Goal: Information Seeking & Learning: Find specific fact

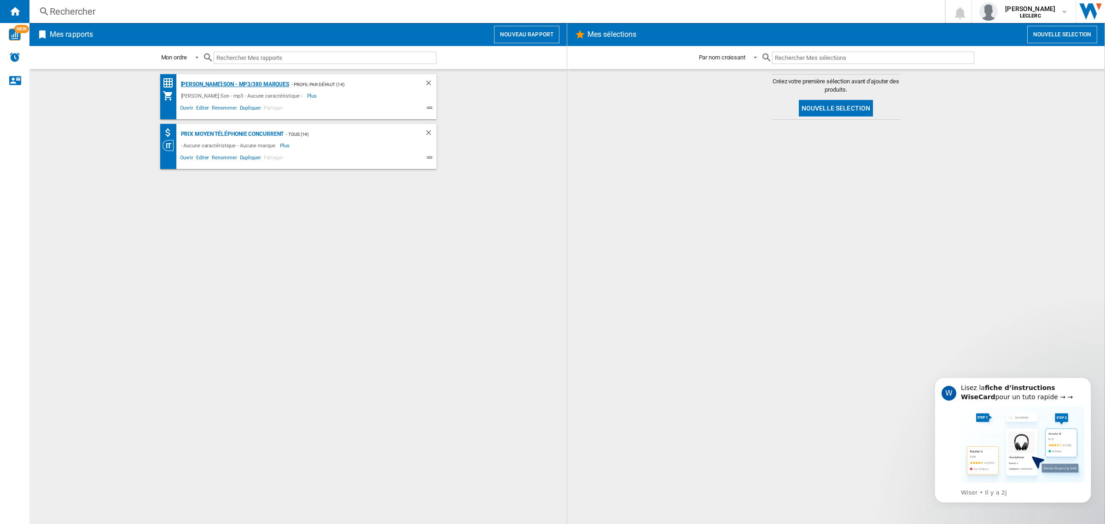
click at [238, 81] on div "[PERSON_NAME]:Son - mp3/380 marques" at bounding box center [234, 85] width 111 height 12
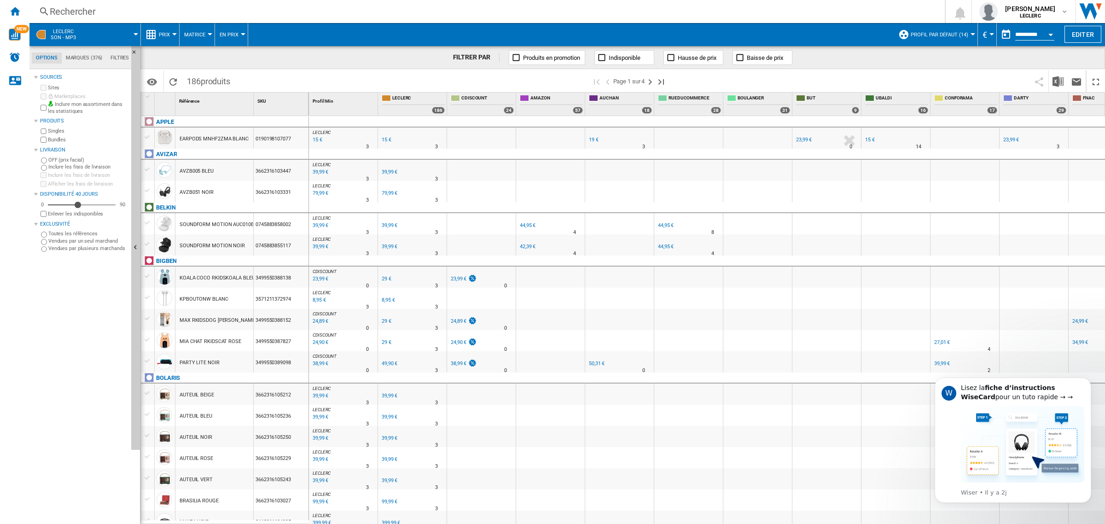
click at [114, 16] on div "Rechercher" at bounding box center [485, 11] width 871 height 13
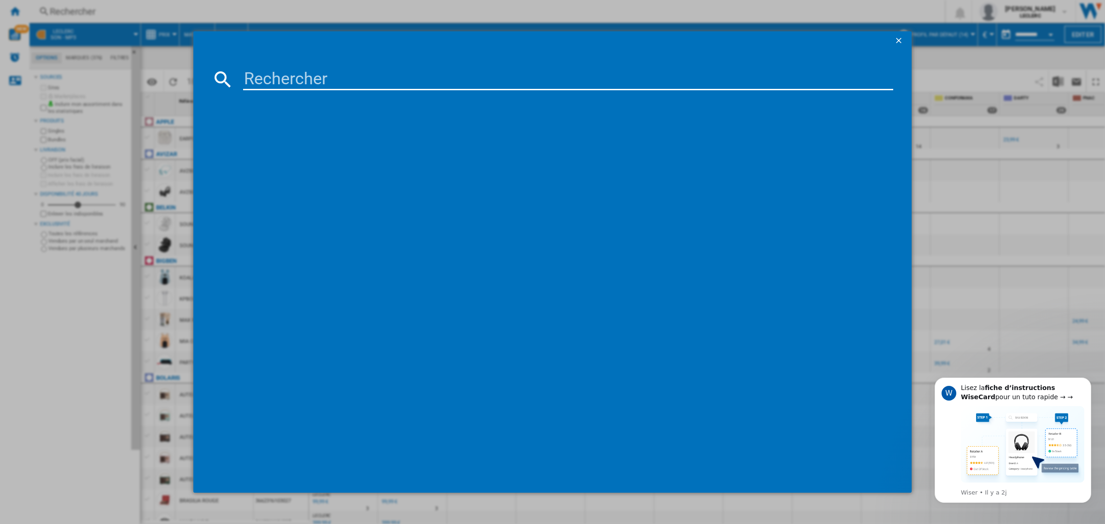
click at [309, 81] on input at bounding box center [568, 79] width 650 height 22
paste input "4895229160187"
type input "4895229160187"
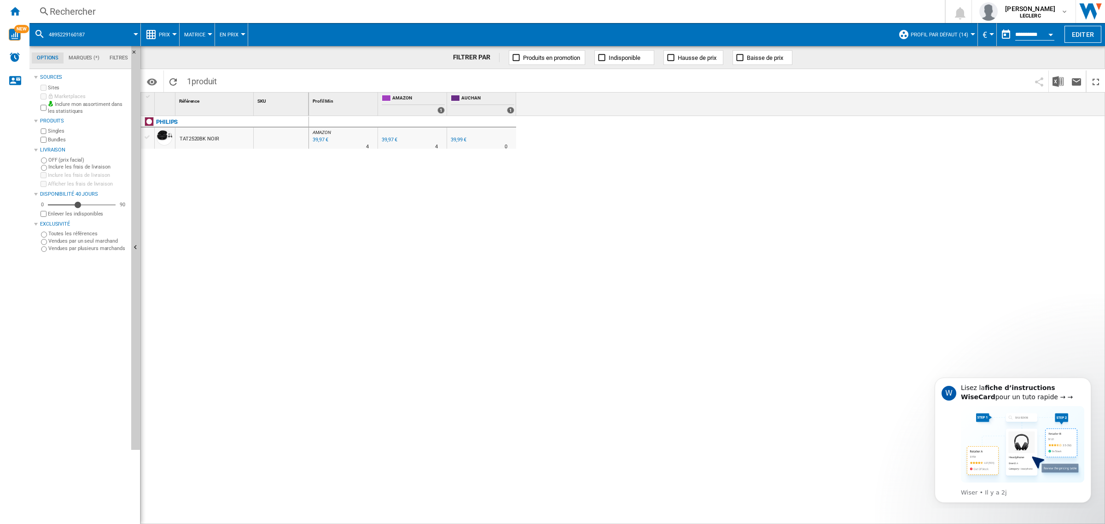
click at [113, 10] on div "Rechercher" at bounding box center [485, 11] width 871 height 13
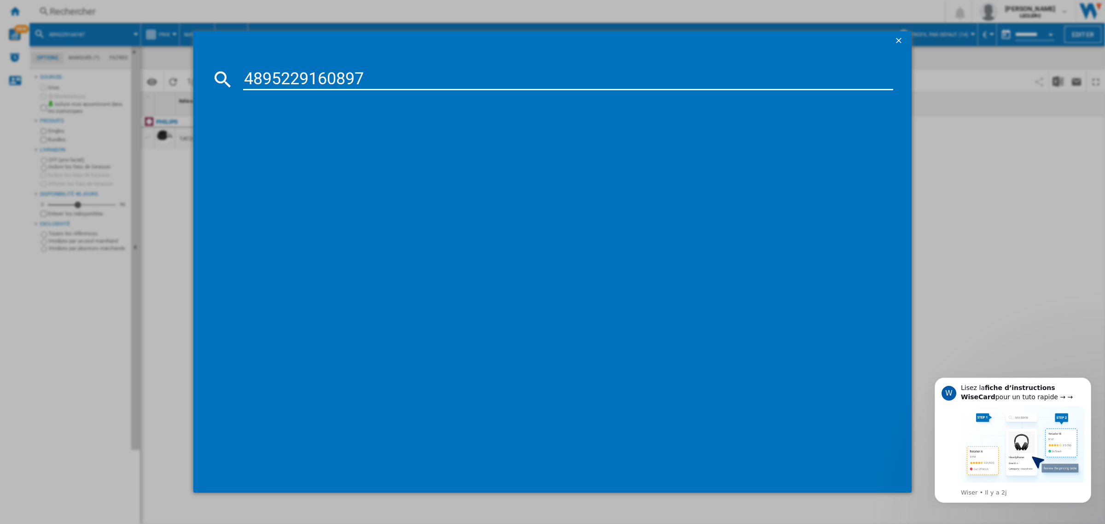
type input "4895229160897"
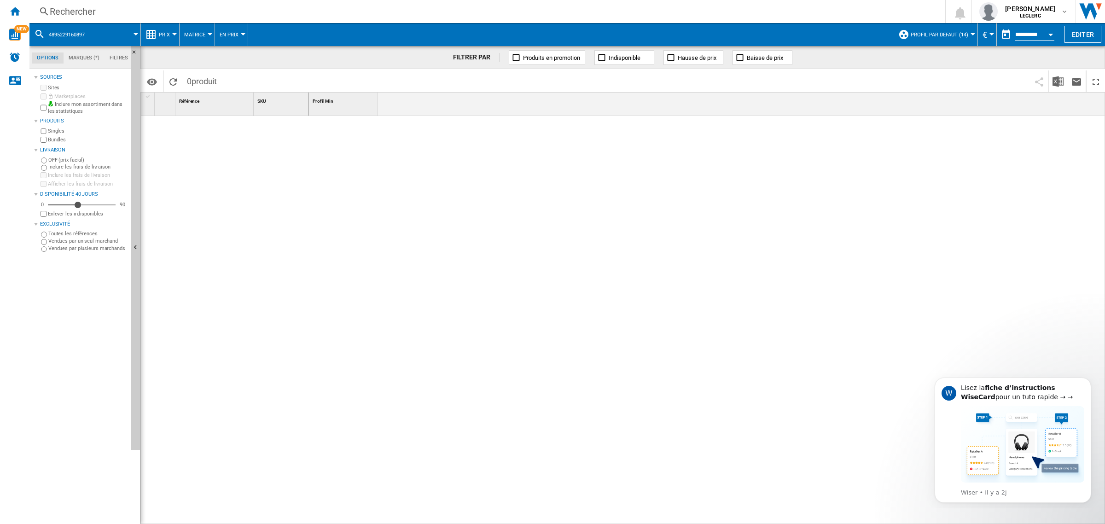
click at [81, 12] on div "Rechercher" at bounding box center [485, 11] width 871 height 13
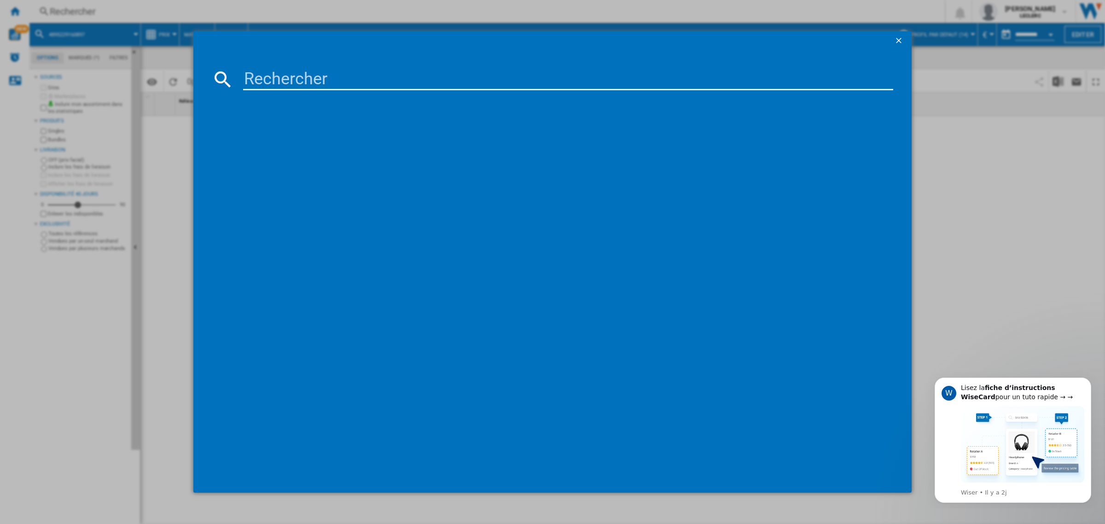
click at [291, 81] on input at bounding box center [568, 79] width 650 height 22
type input "4895229158832"
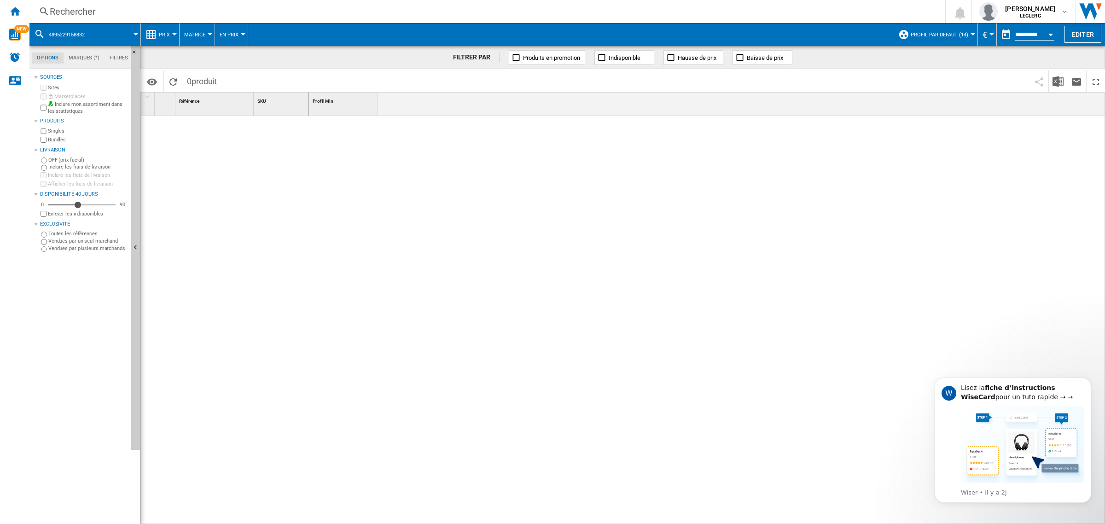
drag, startPoint x: 81, startPoint y: 1, endPoint x: 162, endPoint y: 17, distance: 82.0
click at [162, 17] on div "Rechercher" at bounding box center [485, 11] width 871 height 13
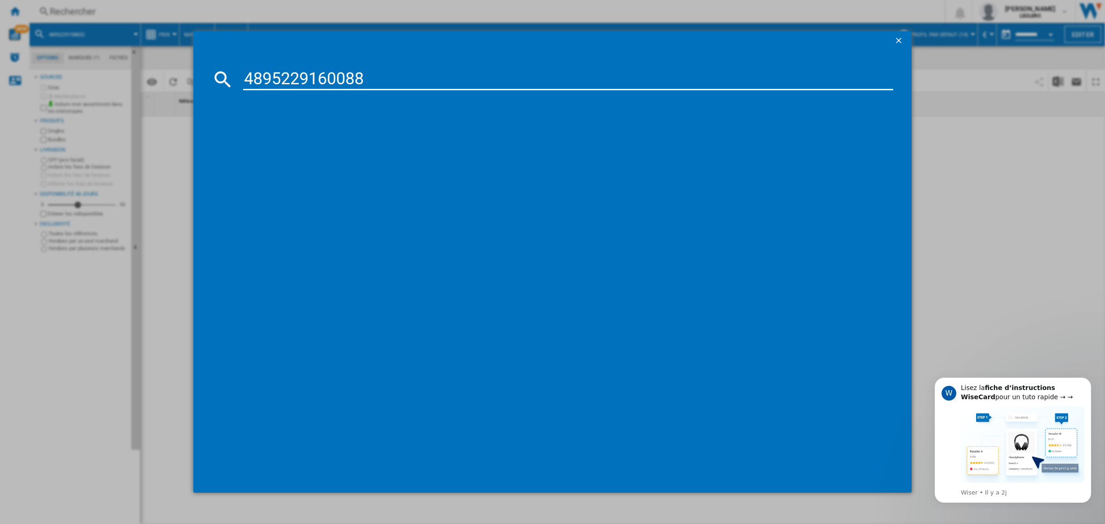
type input "4895229160088"
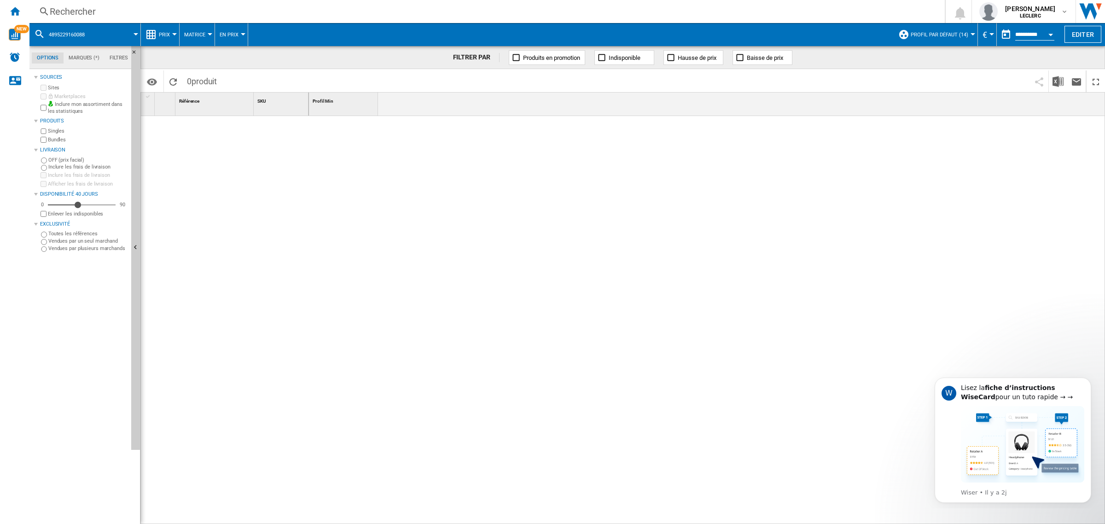
click at [221, 77] on span "0 produit" at bounding box center [201, 79] width 39 height 19
click at [102, 11] on div "Rechercher" at bounding box center [485, 11] width 871 height 13
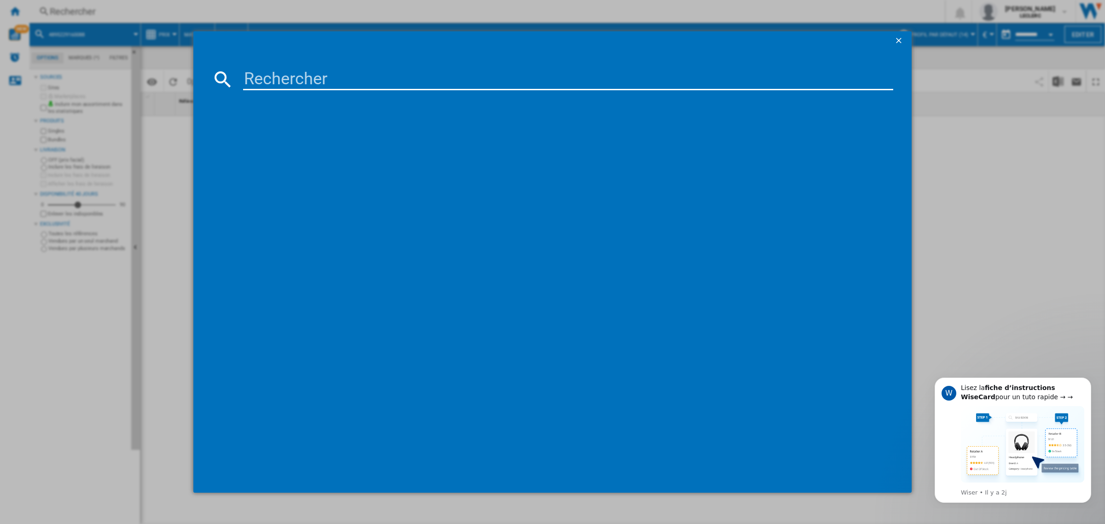
type input "8806095651903"
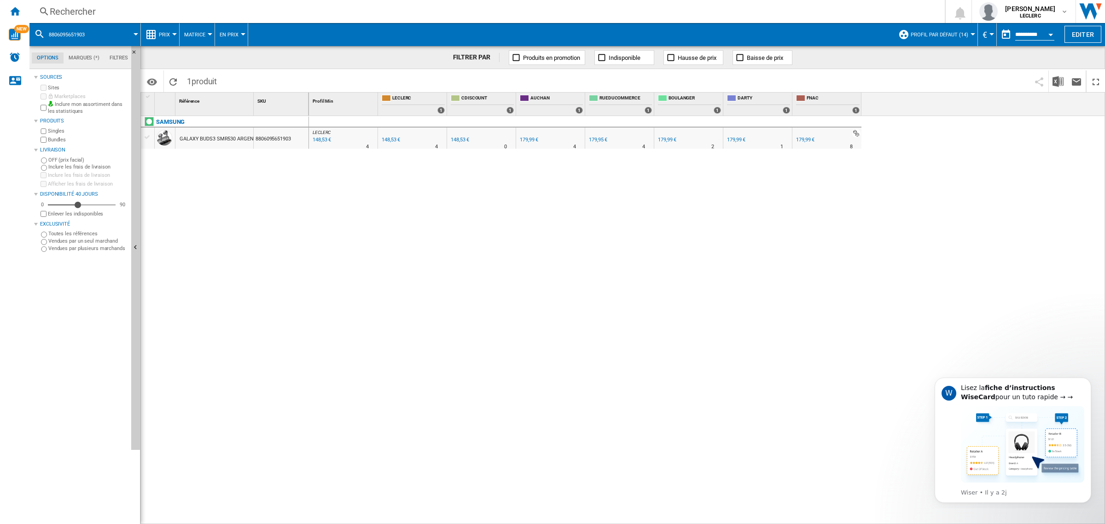
click at [90, 6] on div "Rechercher" at bounding box center [485, 11] width 871 height 13
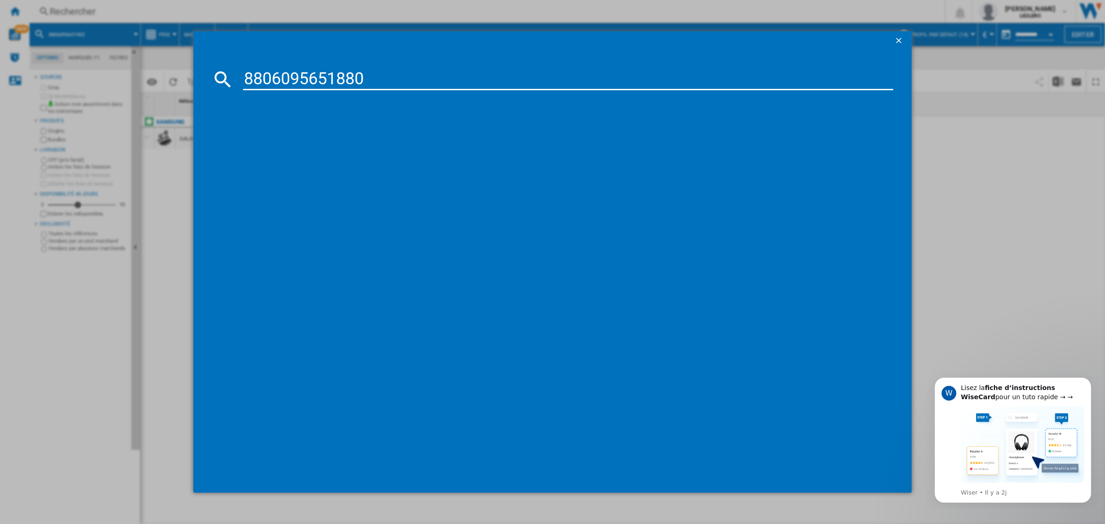
type input "8806095651880"
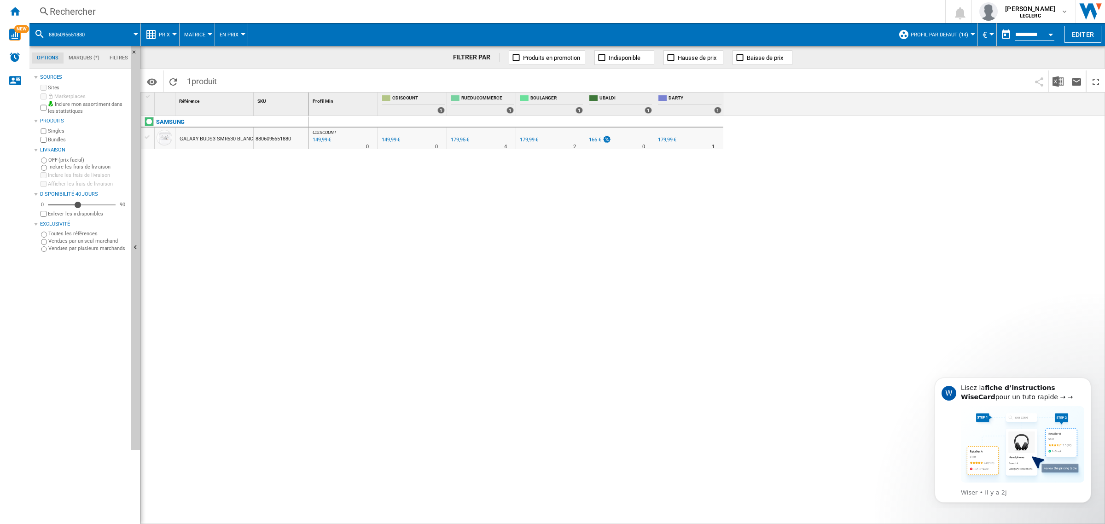
click at [144, 12] on div "Rechercher" at bounding box center [485, 11] width 871 height 13
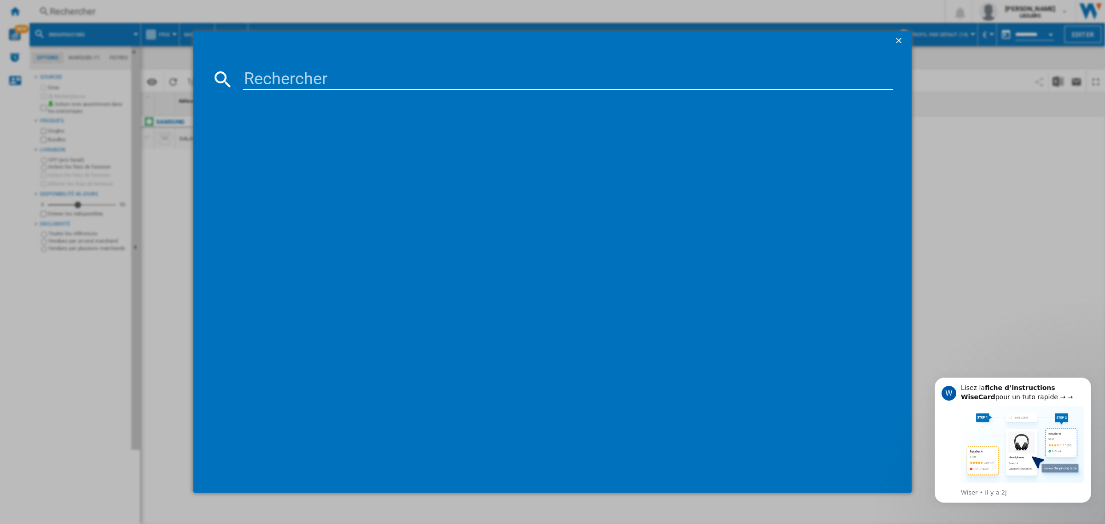
type input "8806094226102"
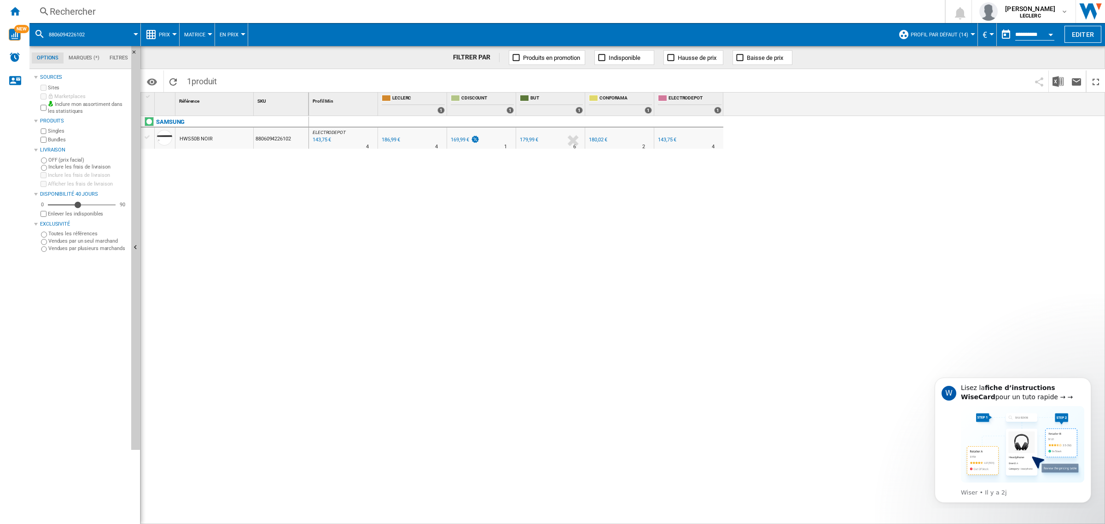
click at [129, 17] on div "Rechercher" at bounding box center [485, 11] width 871 height 13
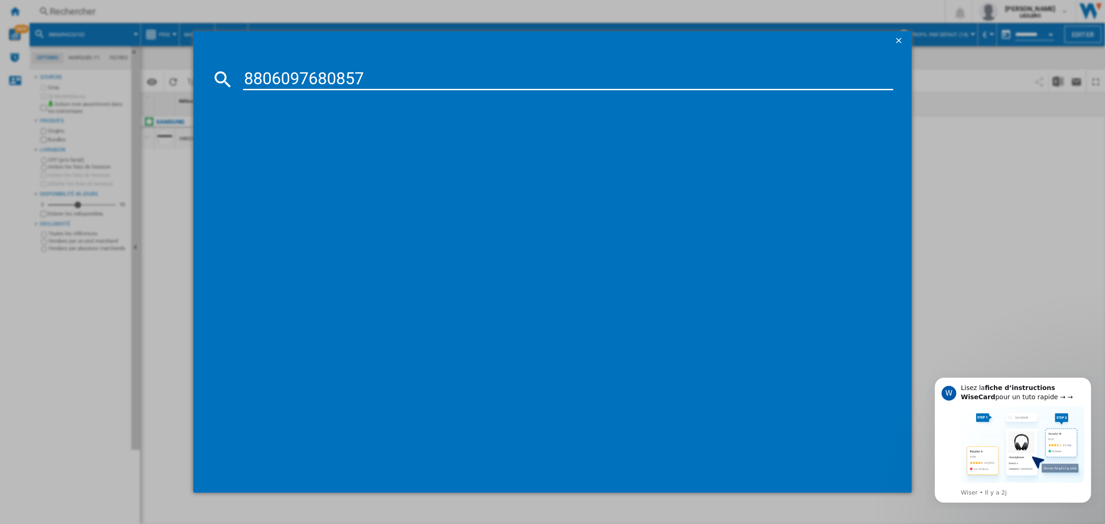
type input "8806097680857"
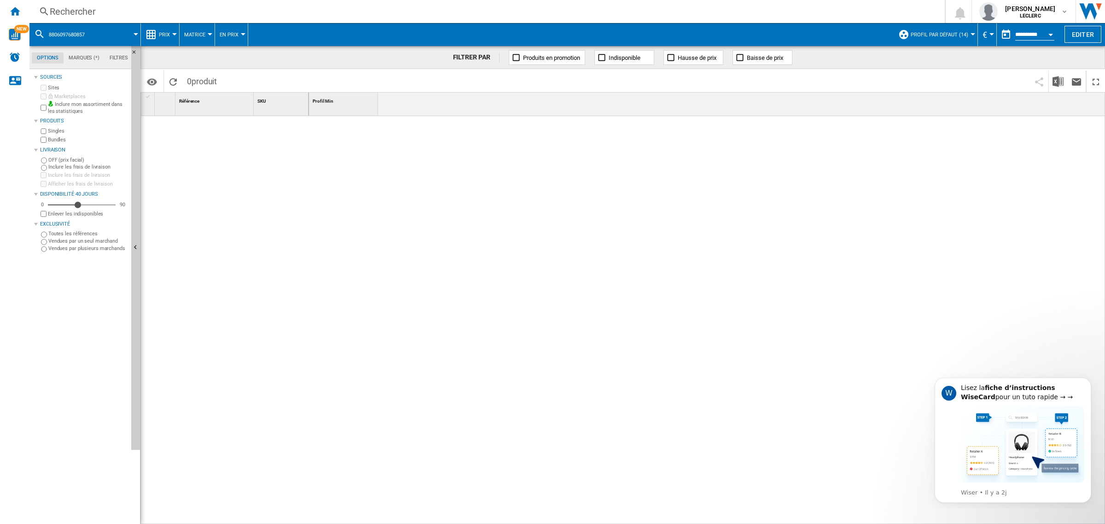
click at [102, 7] on div "Rechercher" at bounding box center [485, 11] width 871 height 13
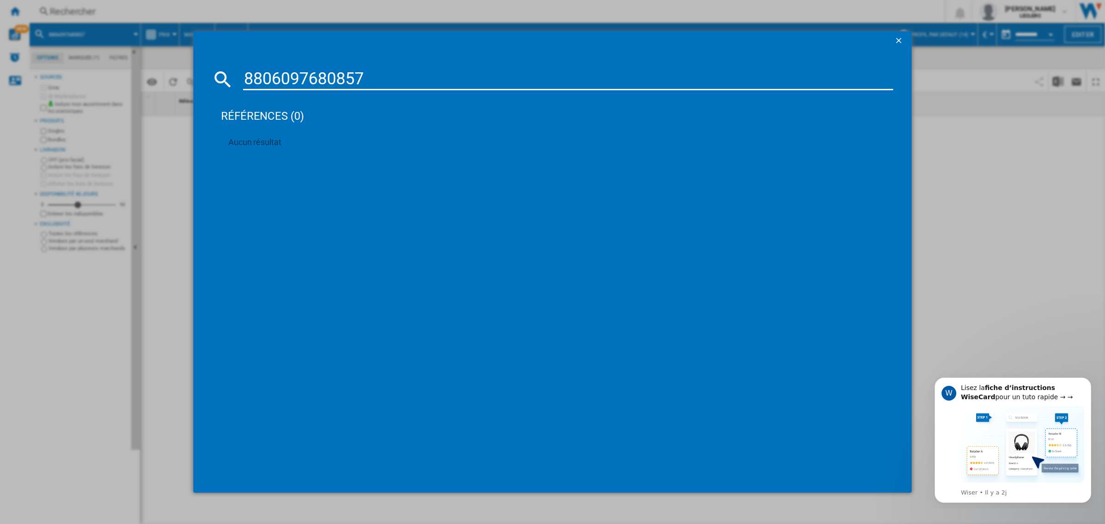
drag, startPoint x: 367, startPoint y: 73, endPoint x: 100, endPoint y: 82, distance: 267.6
click at [100, 82] on div "8806097680857 références (0) Aucun résultat" at bounding box center [552, 262] width 1105 height 524
paste input "092032"
type input "8806097092032"
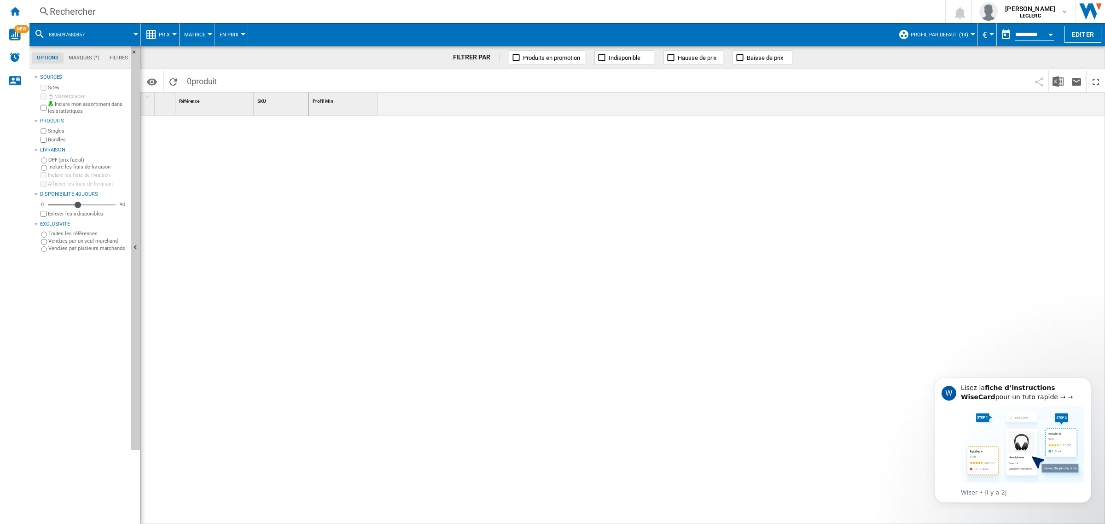
click at [229, 9] on div "Rechercher" at bounding box center [485, 11] width 871 height 13
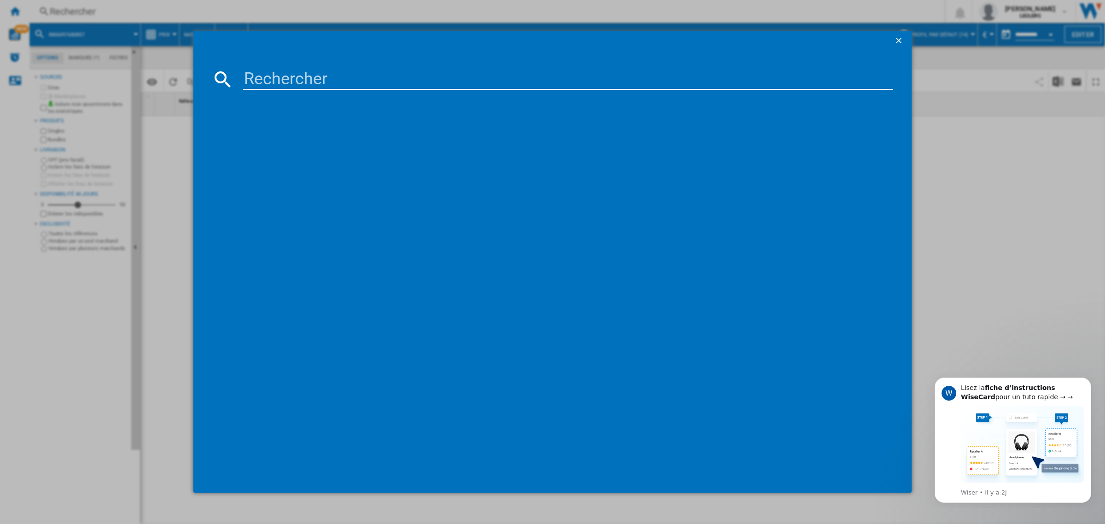
drag, startPoint x: 279, startPoint y: 71, endPoint x: 279, endPoint y: 78, distance: 6.9
click at [279, 71] on input at bounding box center [568, 79] width 650 height 22
click at [369, 85] on input at bounding box center [568, 79] width 650 height 22
paste input "8806097092032"
type input "8806097092032"
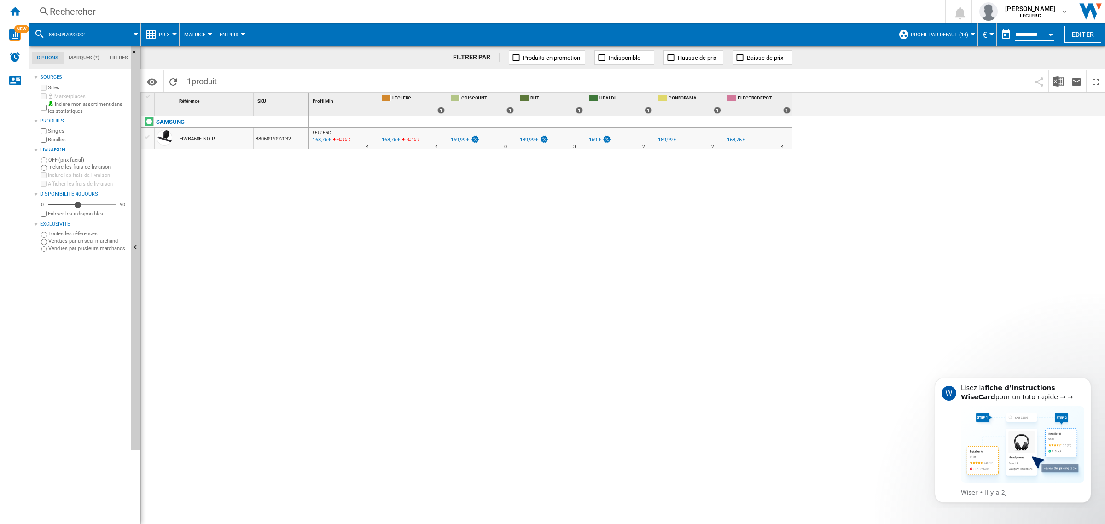
click at [215, 10] on div "Rechercher" at bounding box center [485, 11] width 871 height 13
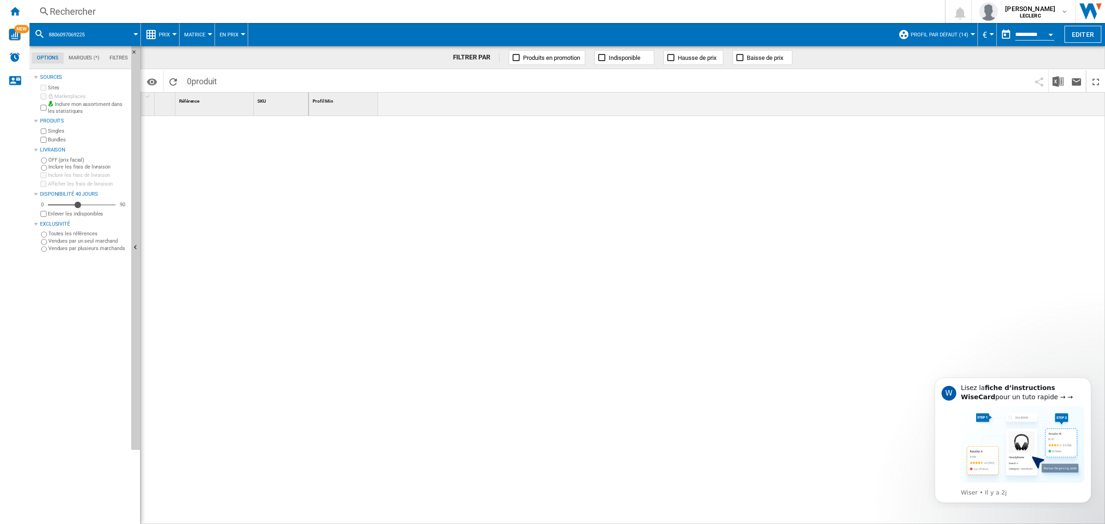
click at [132, 9] on div "Rechercher" at bounding box center [485, 11] width 871 height 13
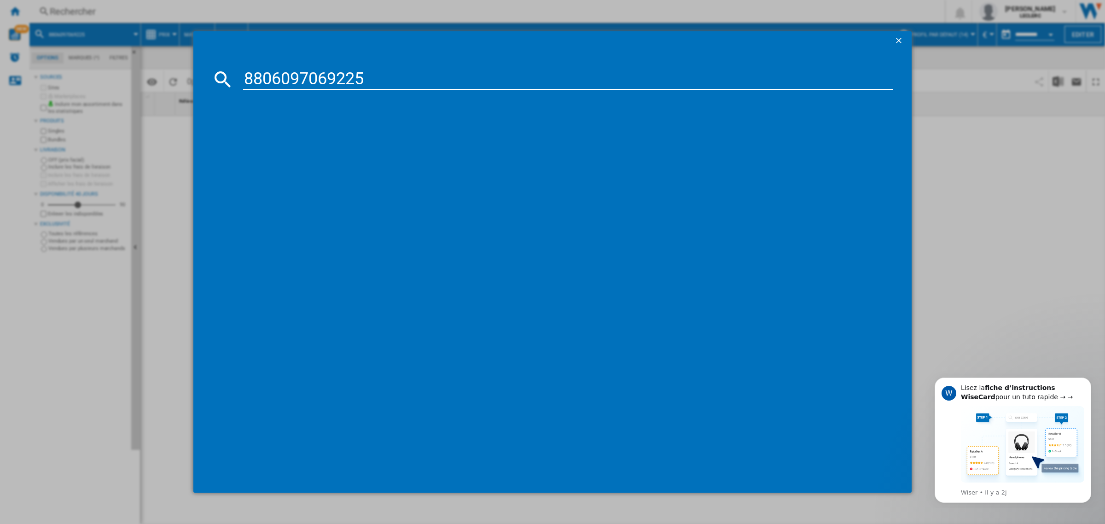
type input "8806097069225"
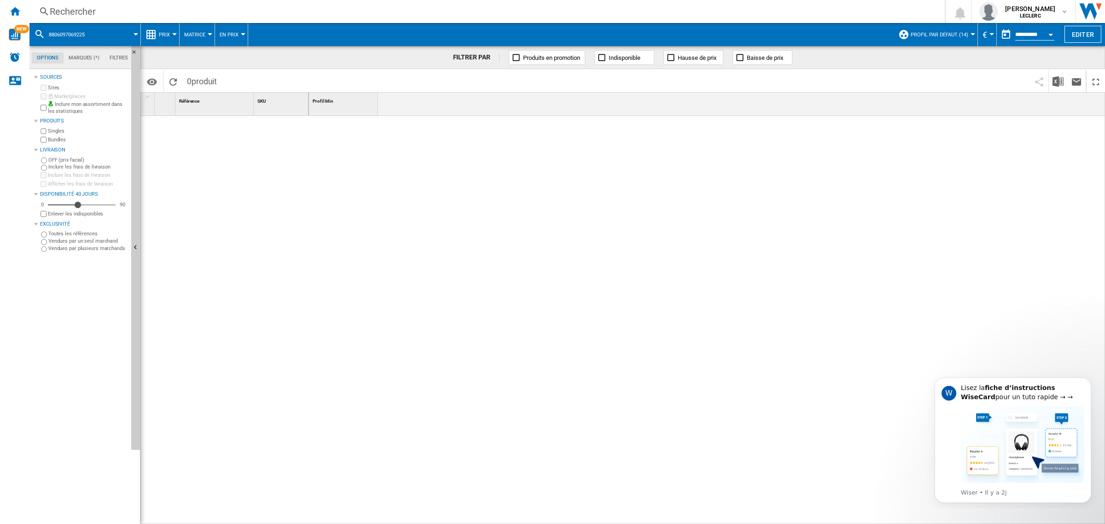
click at [81, 12] on div "Rechercher" at bounding box center [485, 11] width 871 height 13
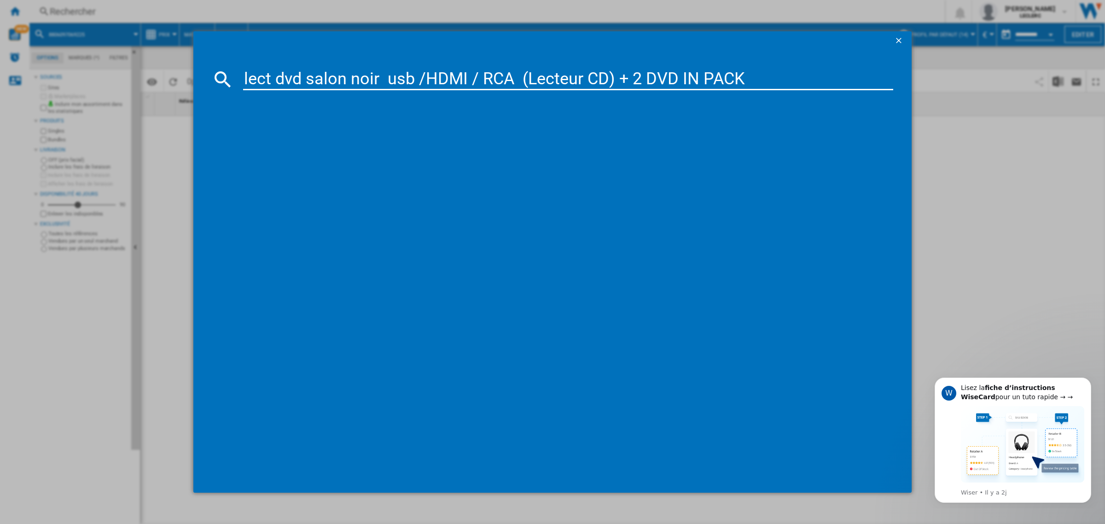
type input "lect dvd salon noir usb /HDMI / RCA (Lecteur CD) + 2 DVD IN PACK"
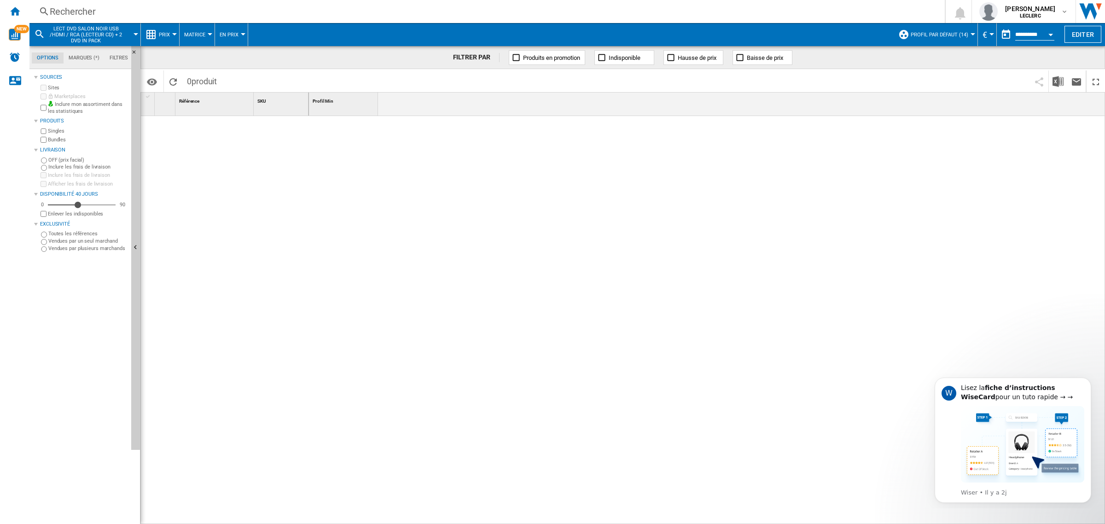
click at [228, 14] on div "Rechercher" at bounding box center [485, 11] width 871 height 13
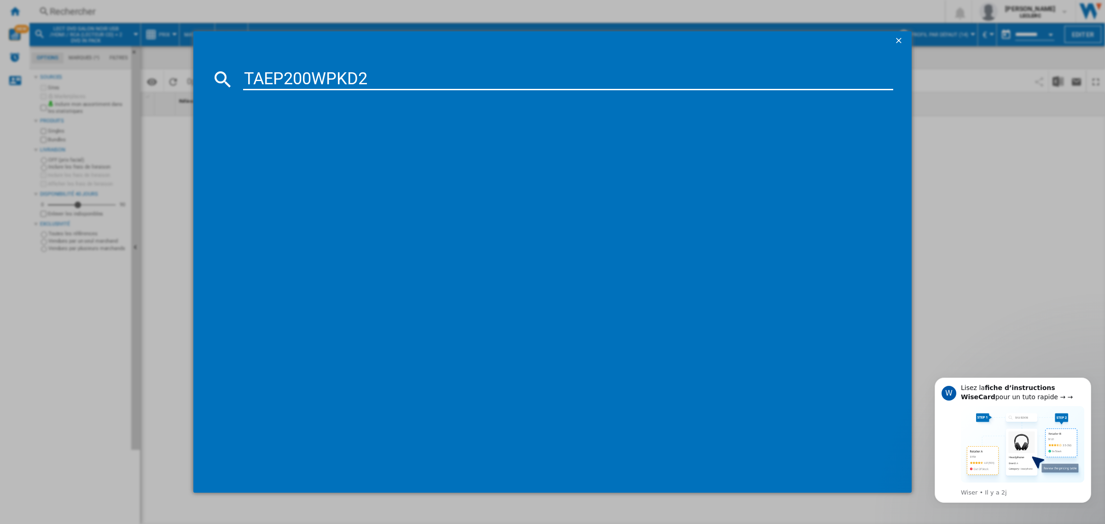
type input "TAEP200WPKD2"
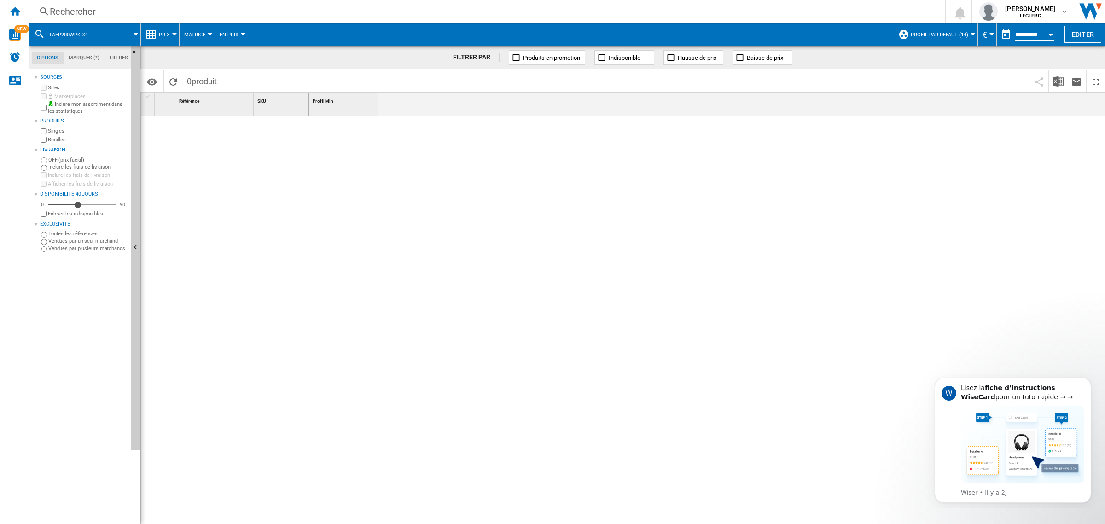
click at [87, 7] on div "Rechercher" at bounding box center [485, 11] width 871 height 13
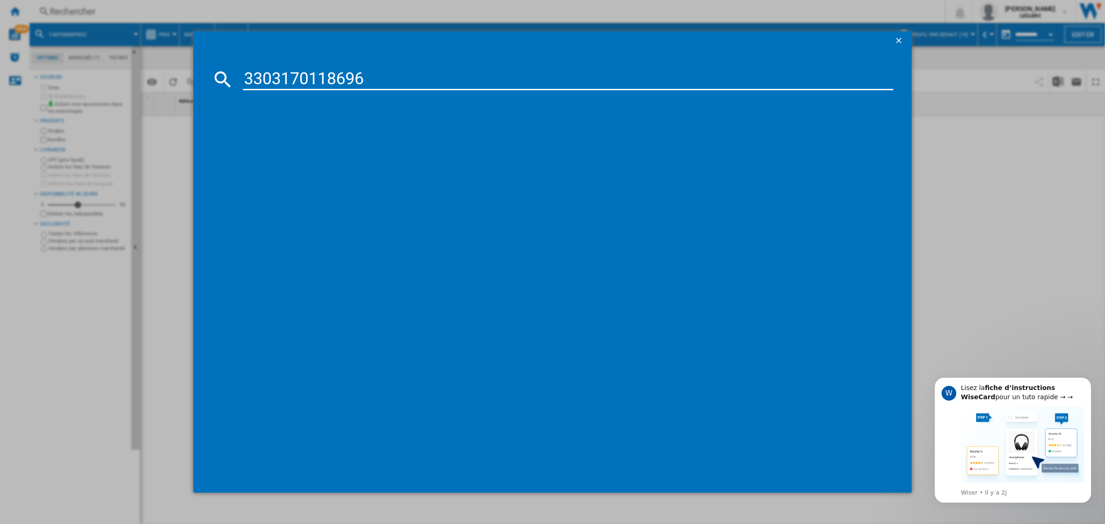
type input "3303170118696"
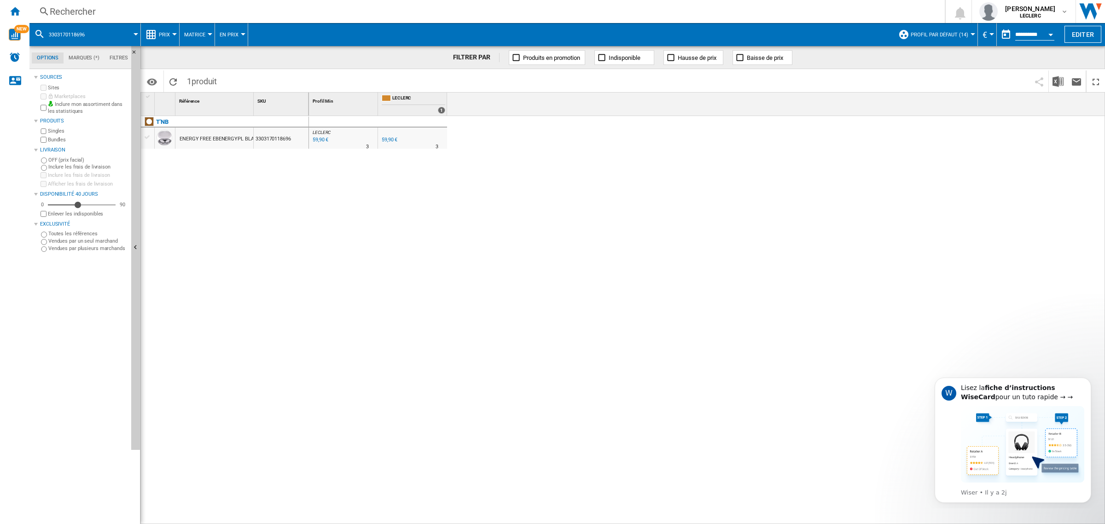
click at [181, 11] on div "Rechercher" at bounding box center [485, 11] width 871 height 13
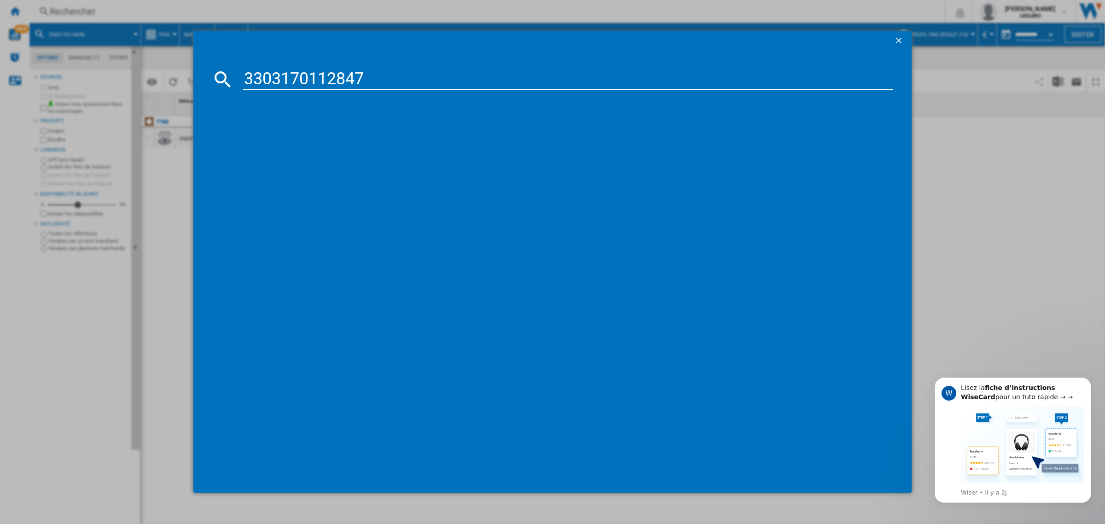
type input "3303170112847"
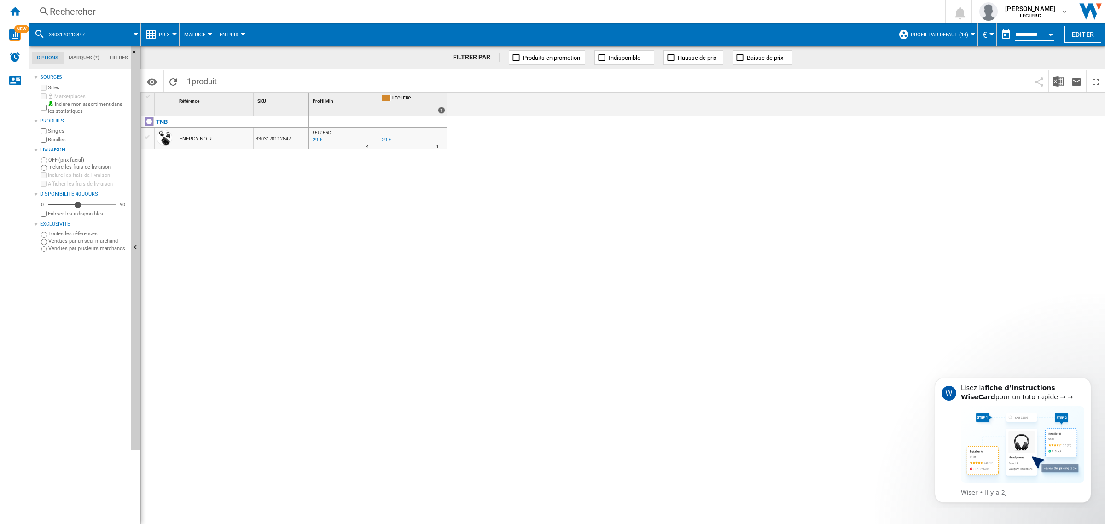
click at [168, 8] on div "Rechercher" at bounding box center [485, 11] width 871 height 13
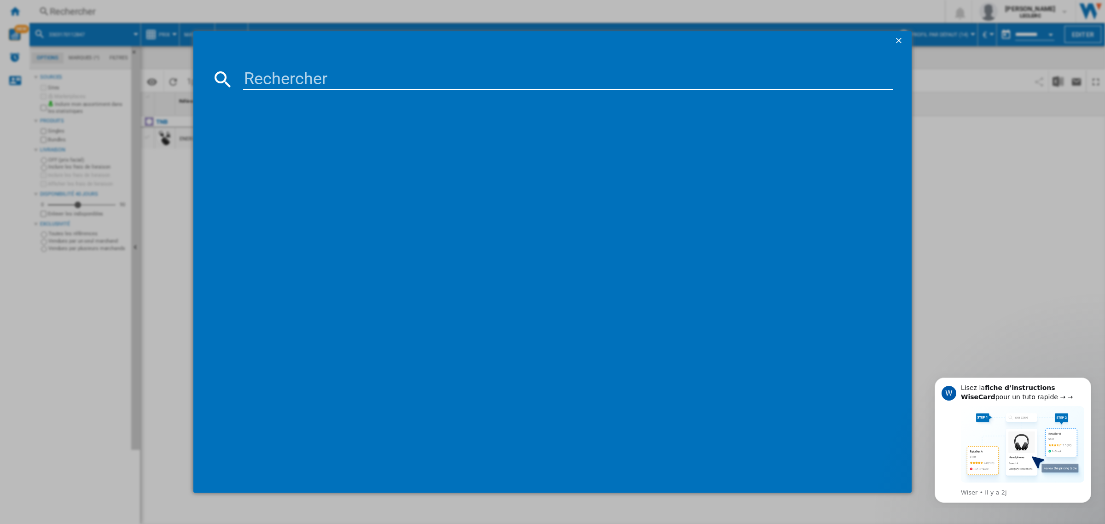
paste input "3303170119556"
type input "3303170119556"
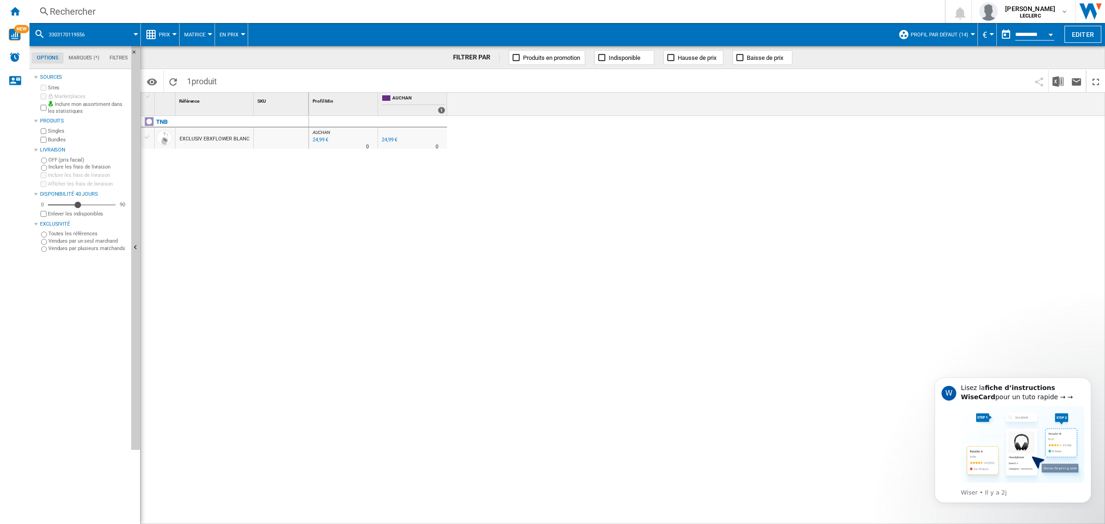
click at [156, 15] on div "Rechercher" at bounding box center [485, 11] width 871 height 13
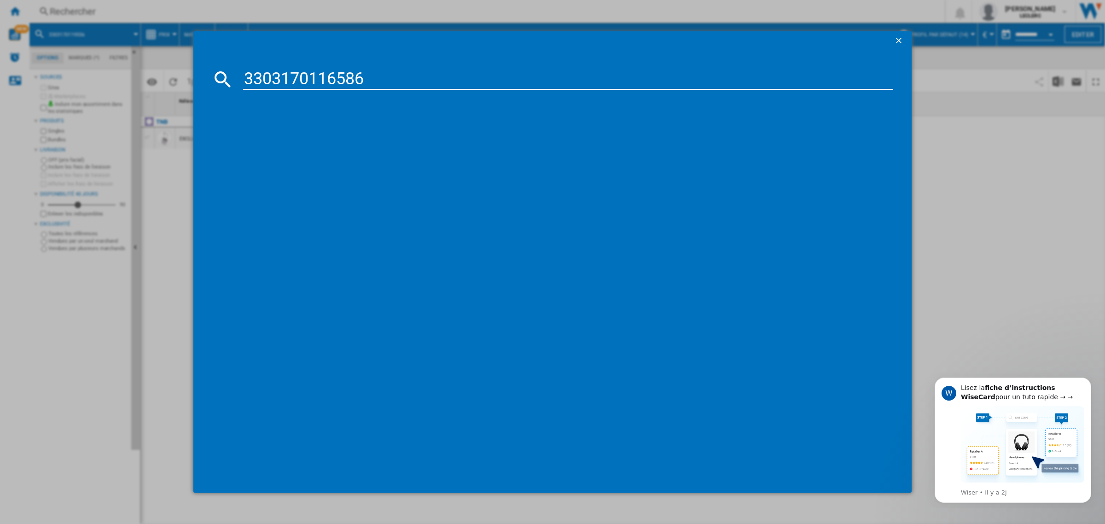
type input "3303170116586"
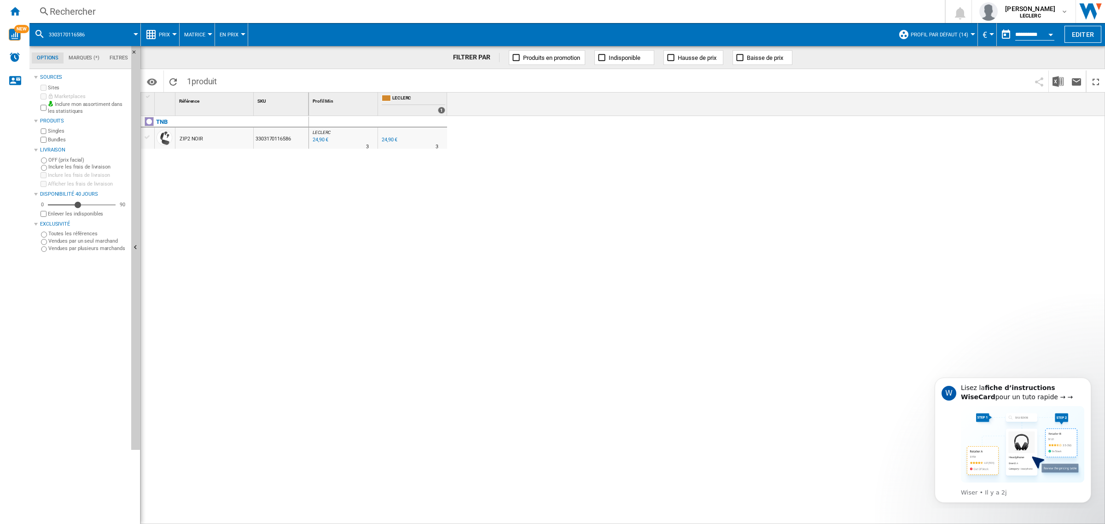
click at [313, 6] on div "Rechercher" at bounding box center [485, 11] width 871 height 13
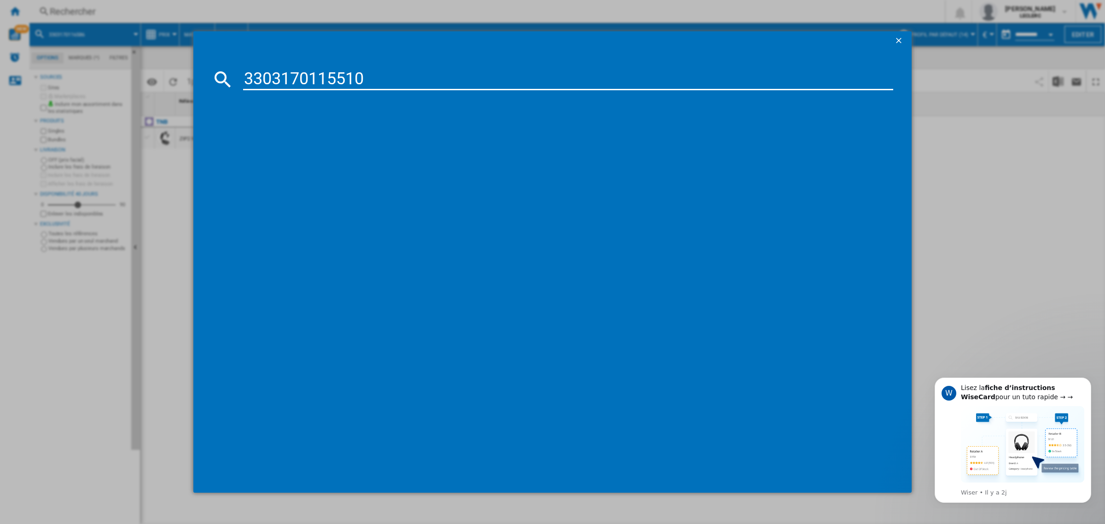
type input "3303170115510"
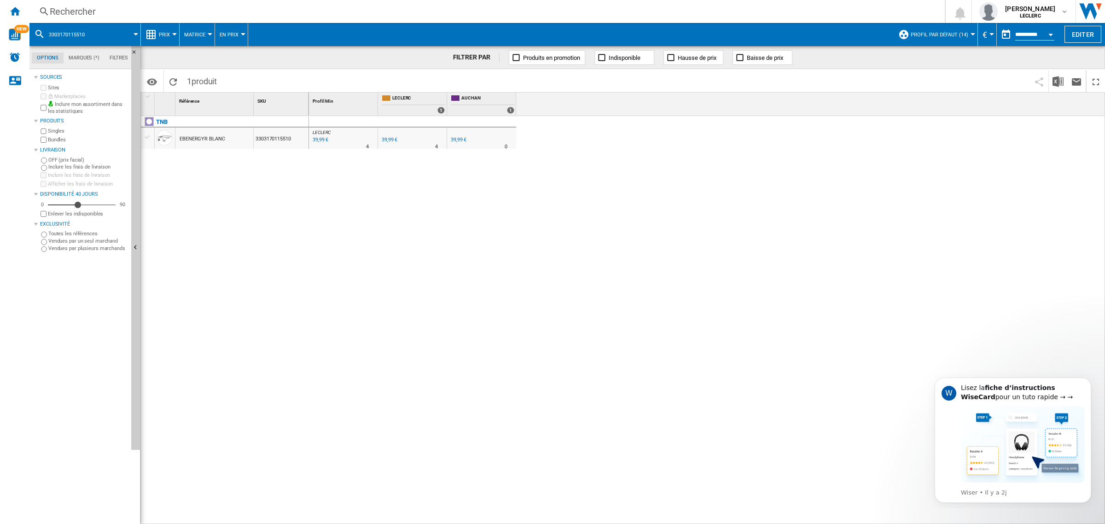
click at [122, 7] on div "Rechercher" at bounding box center [485, 11] width 871 height 13
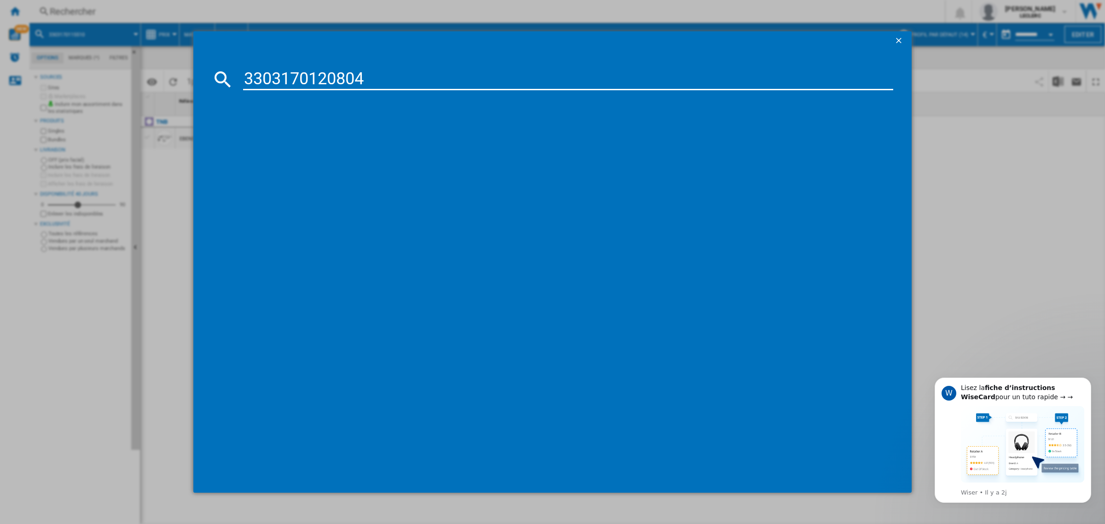
type input "3303170120804"
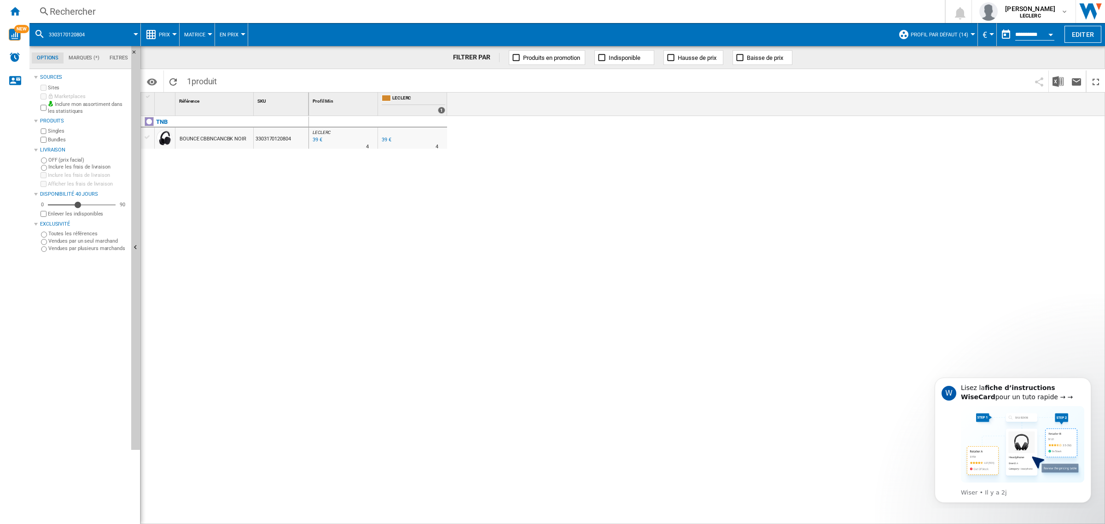
click at [201, 12] on div "Rechercher" at bounding box center [485, 11] width 871 height 13
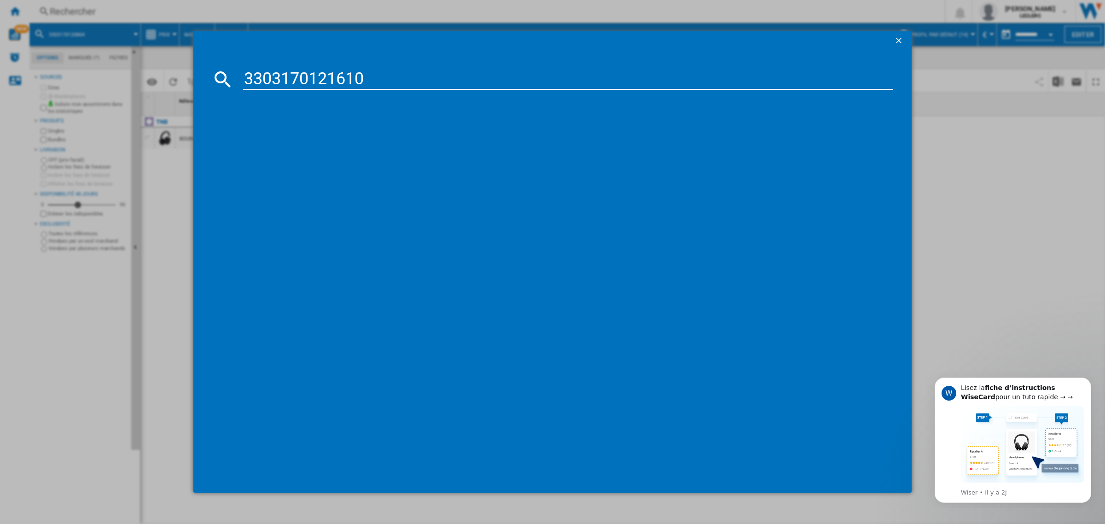
type input "3303170121610"
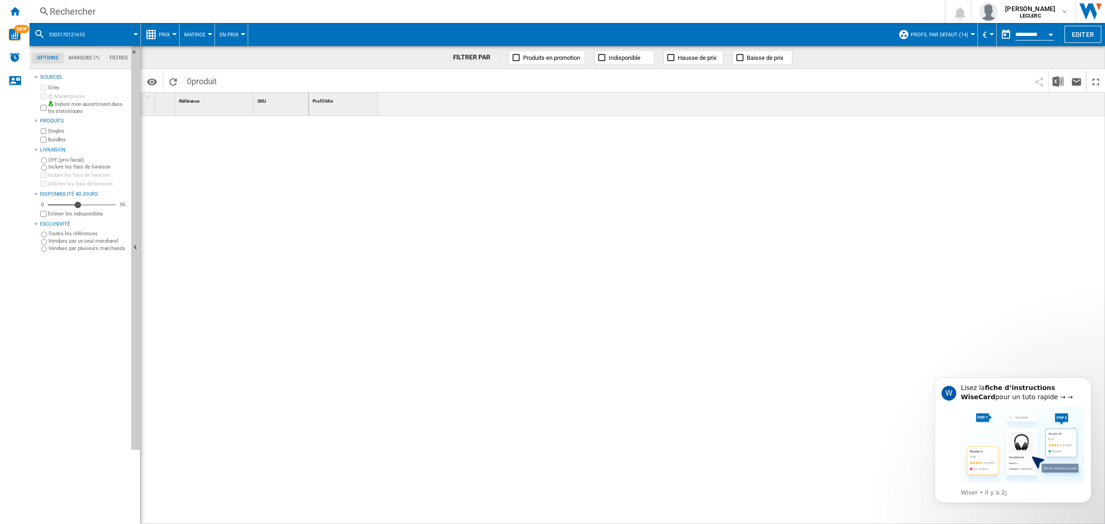
click at [138, 5] on div "Rechercher" at bounding box center [485, 11] width 871 height 13
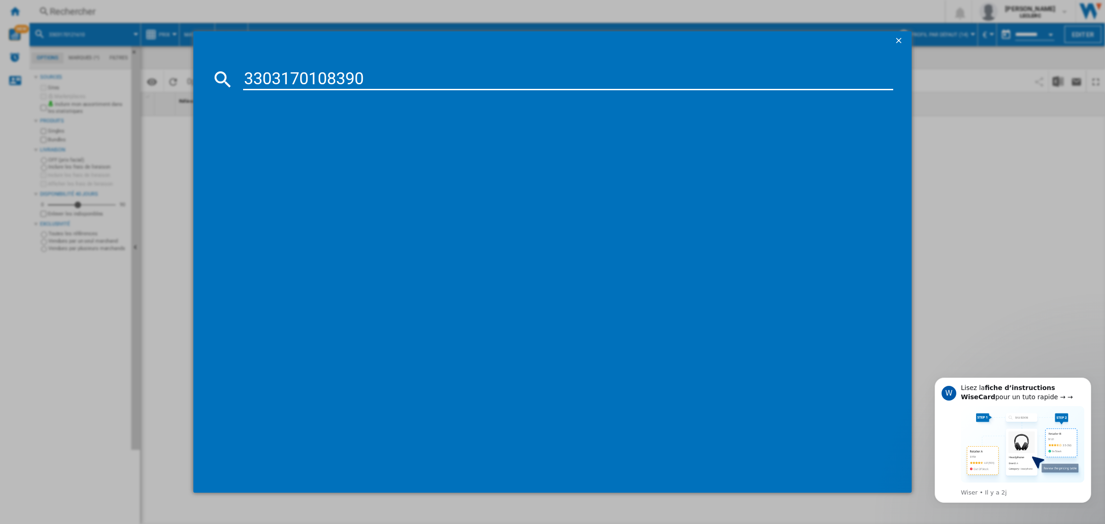
type input "3303170108390"
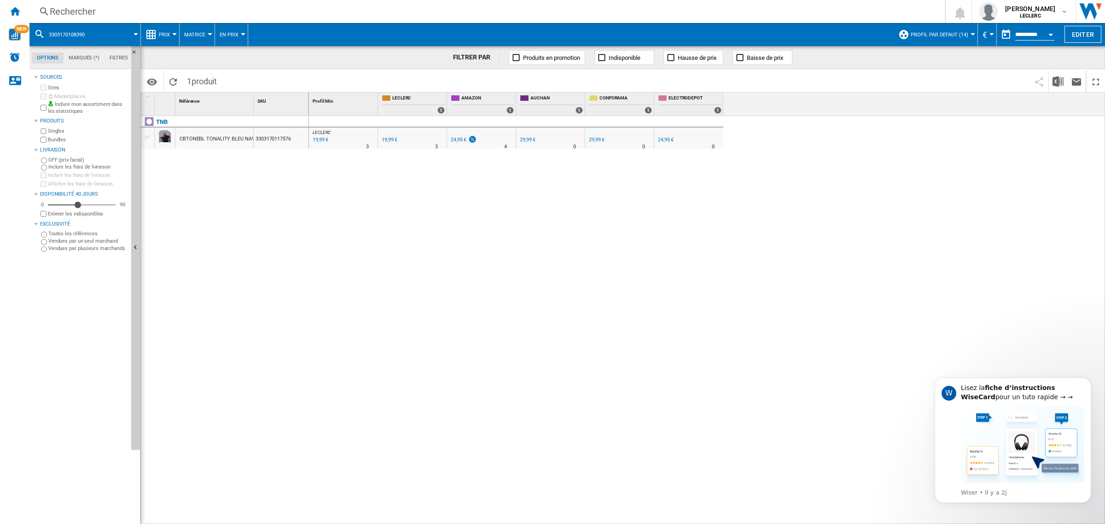
click at [208, 11] on div "Rechercher" at bounding box center [485, 11] width 871 height 13
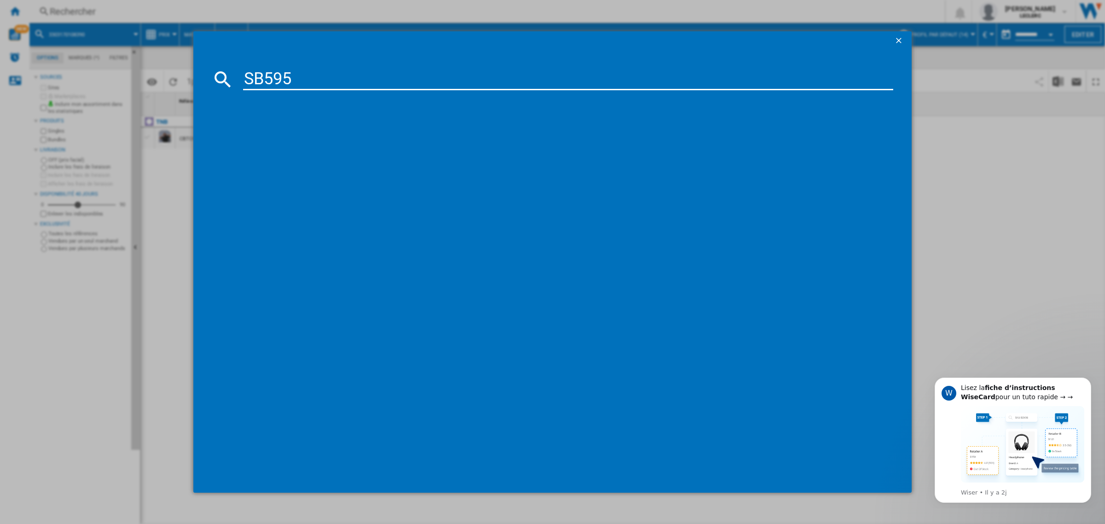
type input "SB595"
